Goal: Obtain resource: Download file/media

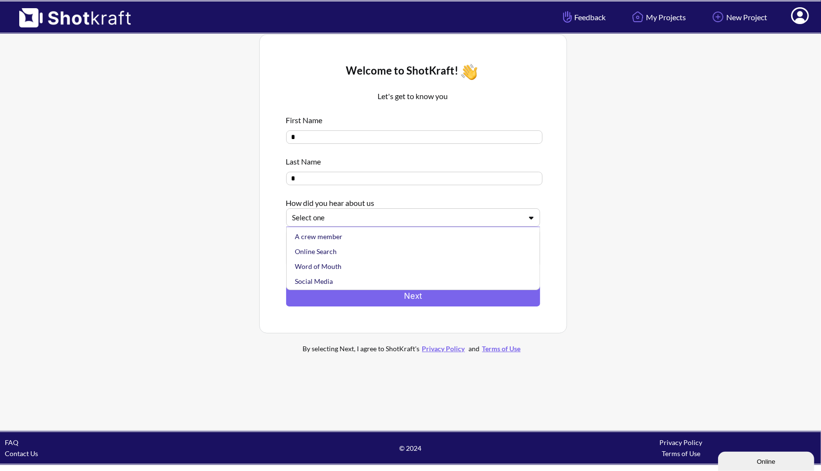
click at [374, 214] on div at bounding box center [407, 217] width 230 height 11
click at [372, 253] on div "Online Search" at bounding box center [415, 251] width 244 height 15
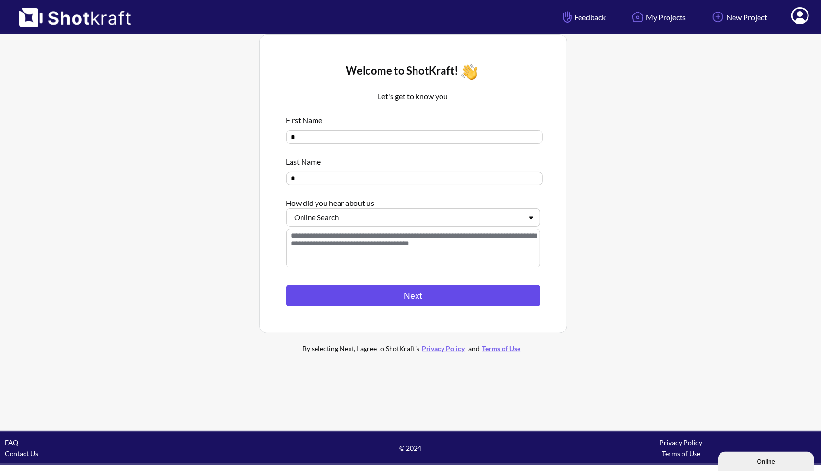
click at [364, 292] on button "Next" at bounding box center [413, 296] width 254 height 22
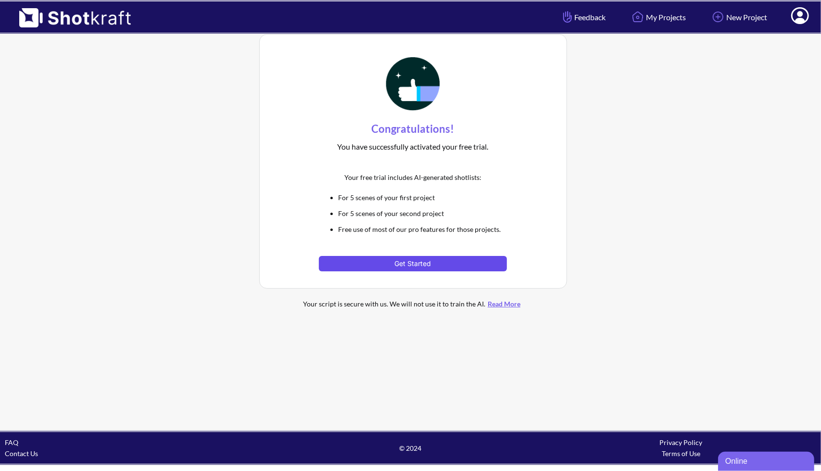
click at [369, 268] on button "Get Started" at bounding box center [413, 263] width 188 height 15
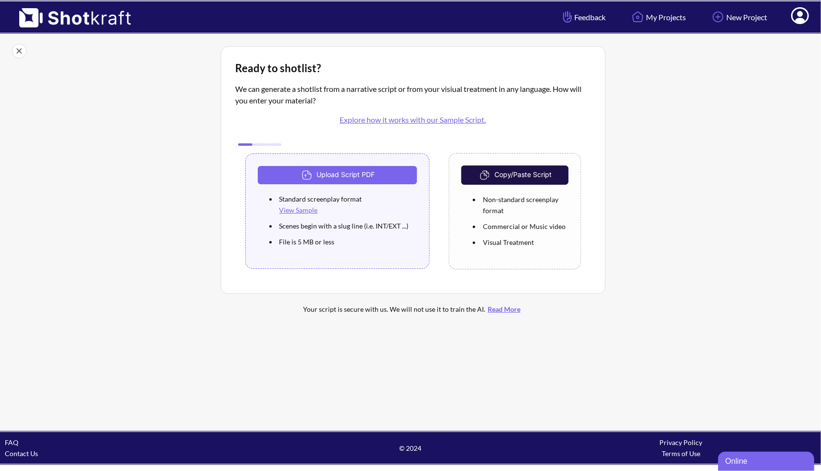
click at [310, 209] on link "View Sample" at bounding box center [298, 210] width 38 height 8
